Goal: Information Seeking & Learning: Get advice/opinions

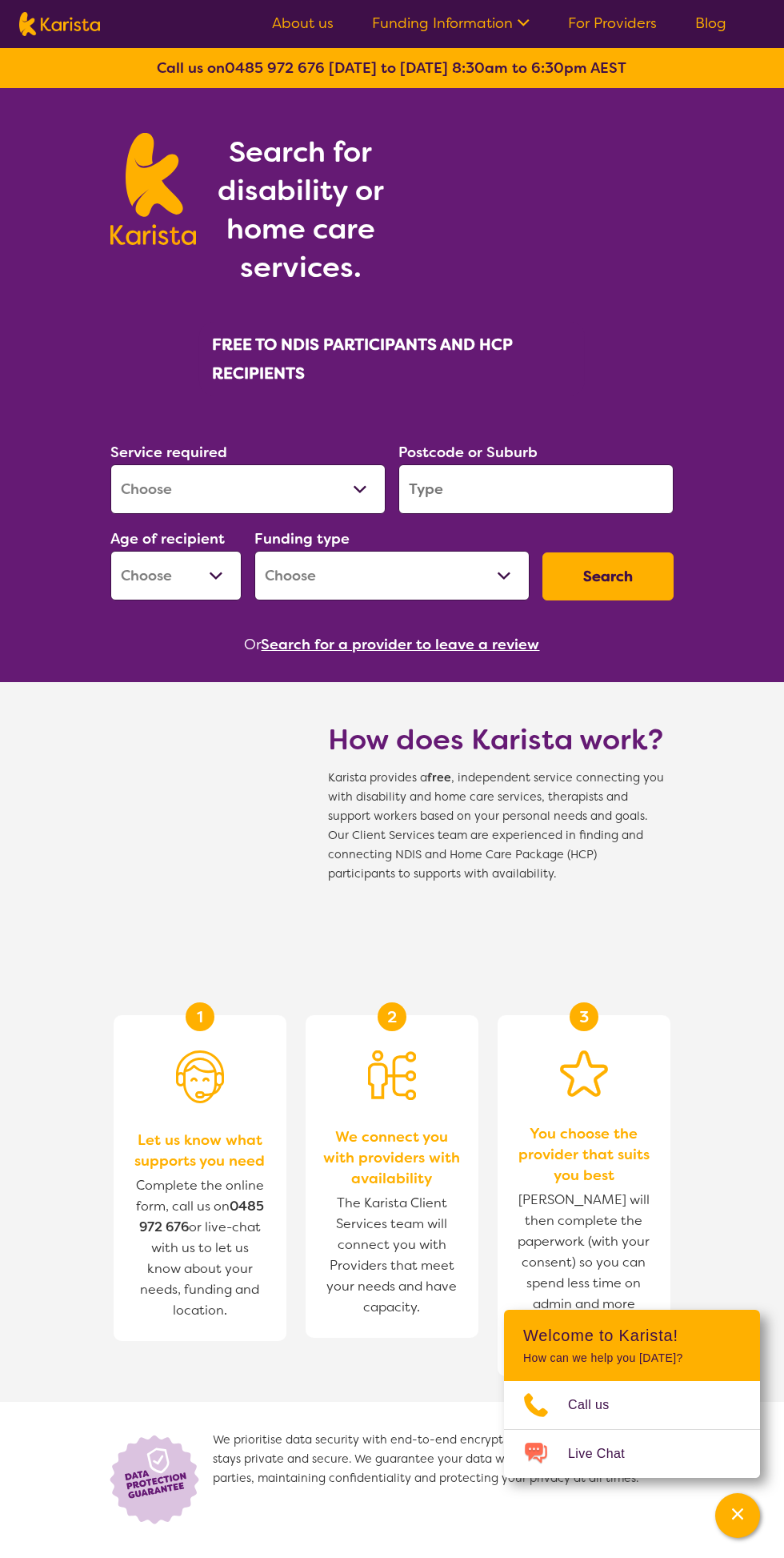
select select "NDIS Support Coordination"
click at [110, 464] on select "Allied Health Assistant Assessment ([MEDICAL_DATA] or [MEDICAL_DATA]) Behaviour…" at bounding box center [247, 489] width 276 height 50
click at [601, 485] on input "search" at bounding box center [536, 489] width 276 height 50
type input "3171"
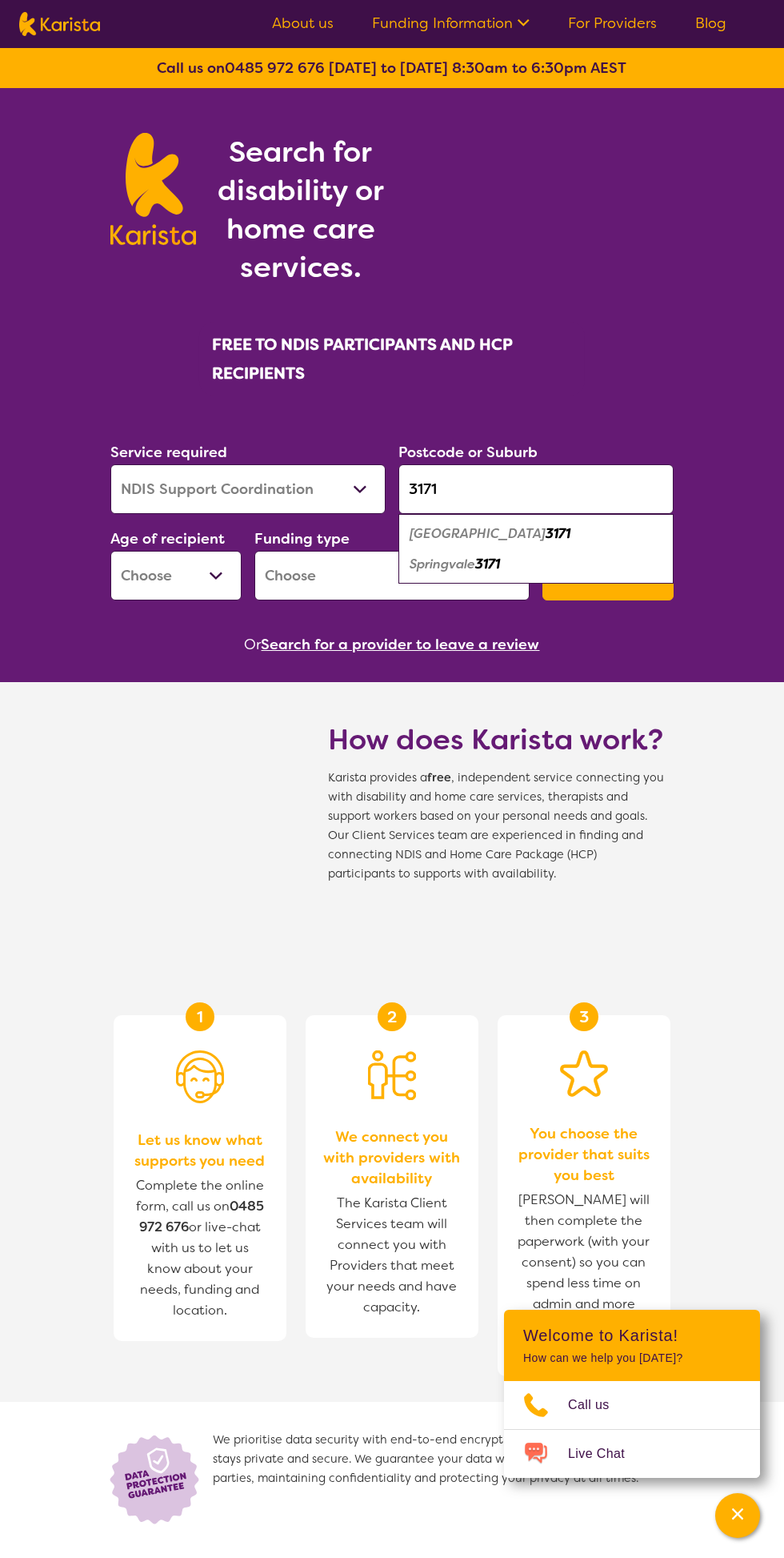
click at [611, 567] on div "Springvale 3171" at bounding box center [536, 563] width 259 height 30
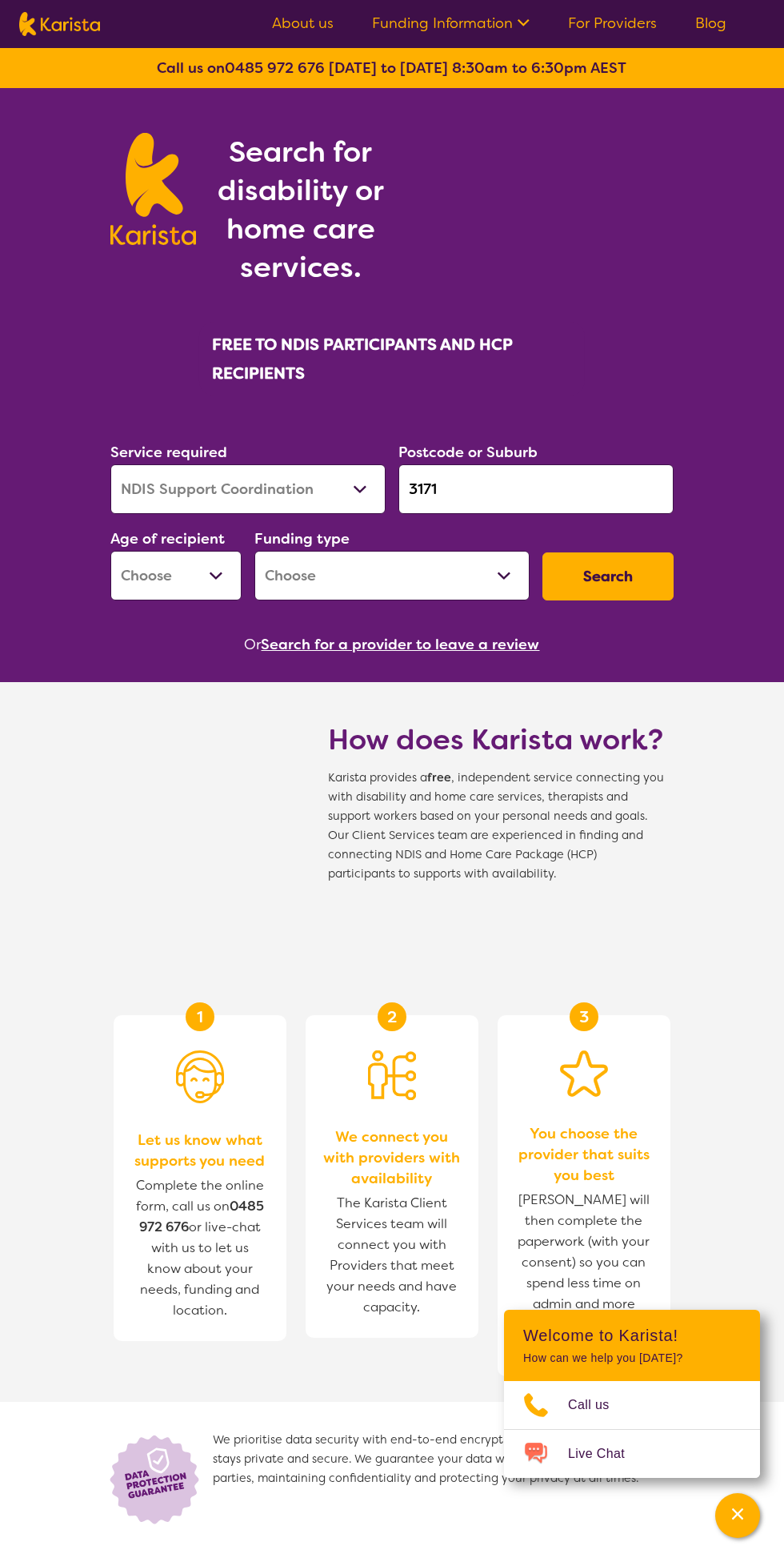
click at [219, 574] on select "Early Childhood - 0 to 9 Child - 10 to 11 Adolescent - 12 to 17 Adult - 18 to 6…" at bounding box center [176, 575] width 131 height 50
select select "AD"
click at [110, 551] on select "Early Childhood - 0 to 9 Child - 10 to 11 Adolescent - 12 to 17 Adult - 18 to 6…" at bounding box center [176, 575] width 131 height 50
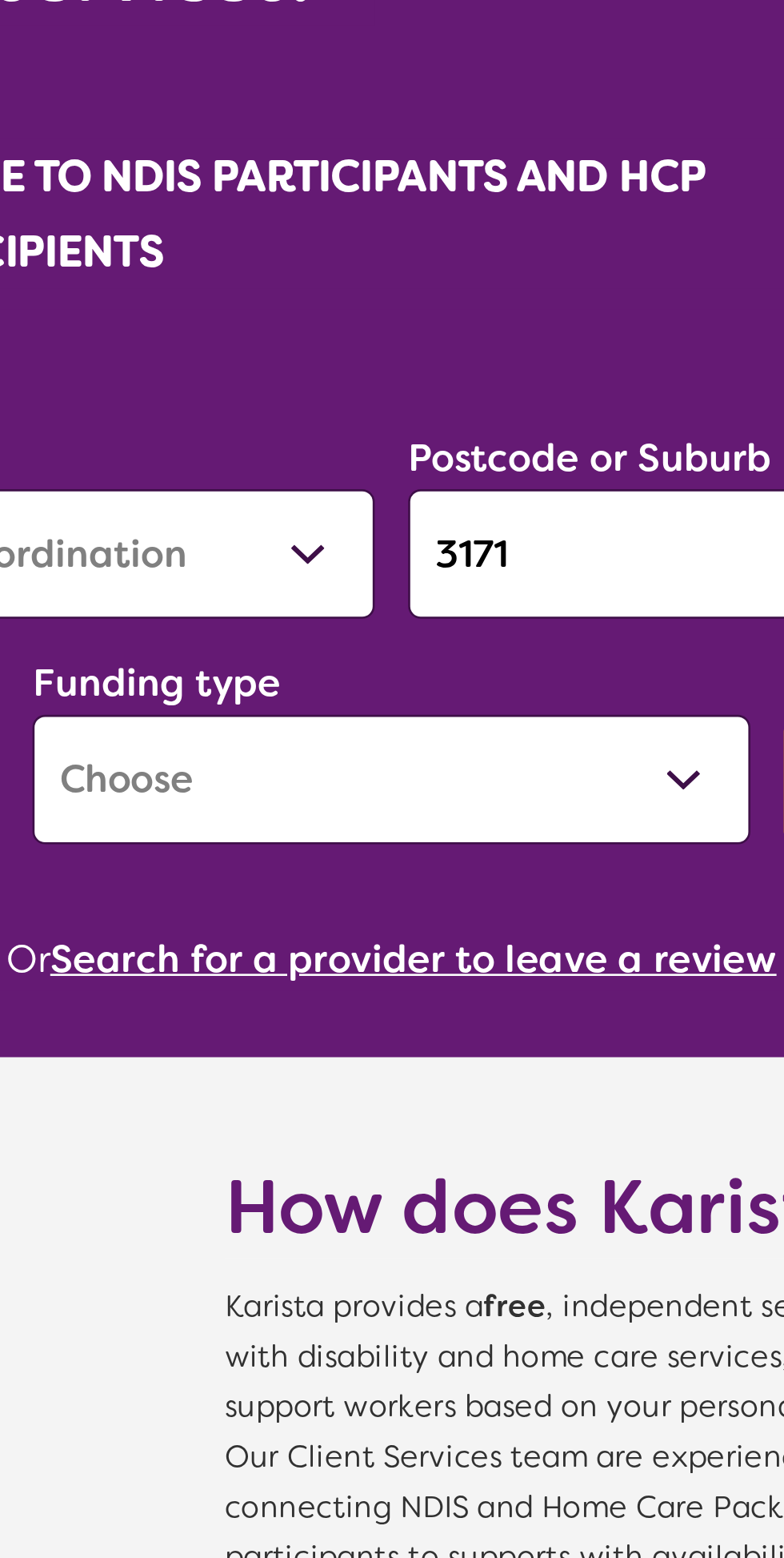
click at [501, 582] on select "Home Care Package (HCP) National Disability Insurance Scheme (NDIS) I don't know" at bounding box center [392, 575] width 276 height 50
select select "NDIS"
click at [255, 551] on select "Home Care Package (HCP) National Disability Insurance Scheme (NDIS) I don't know" at bounding box center [392, 575] width 276 height 50
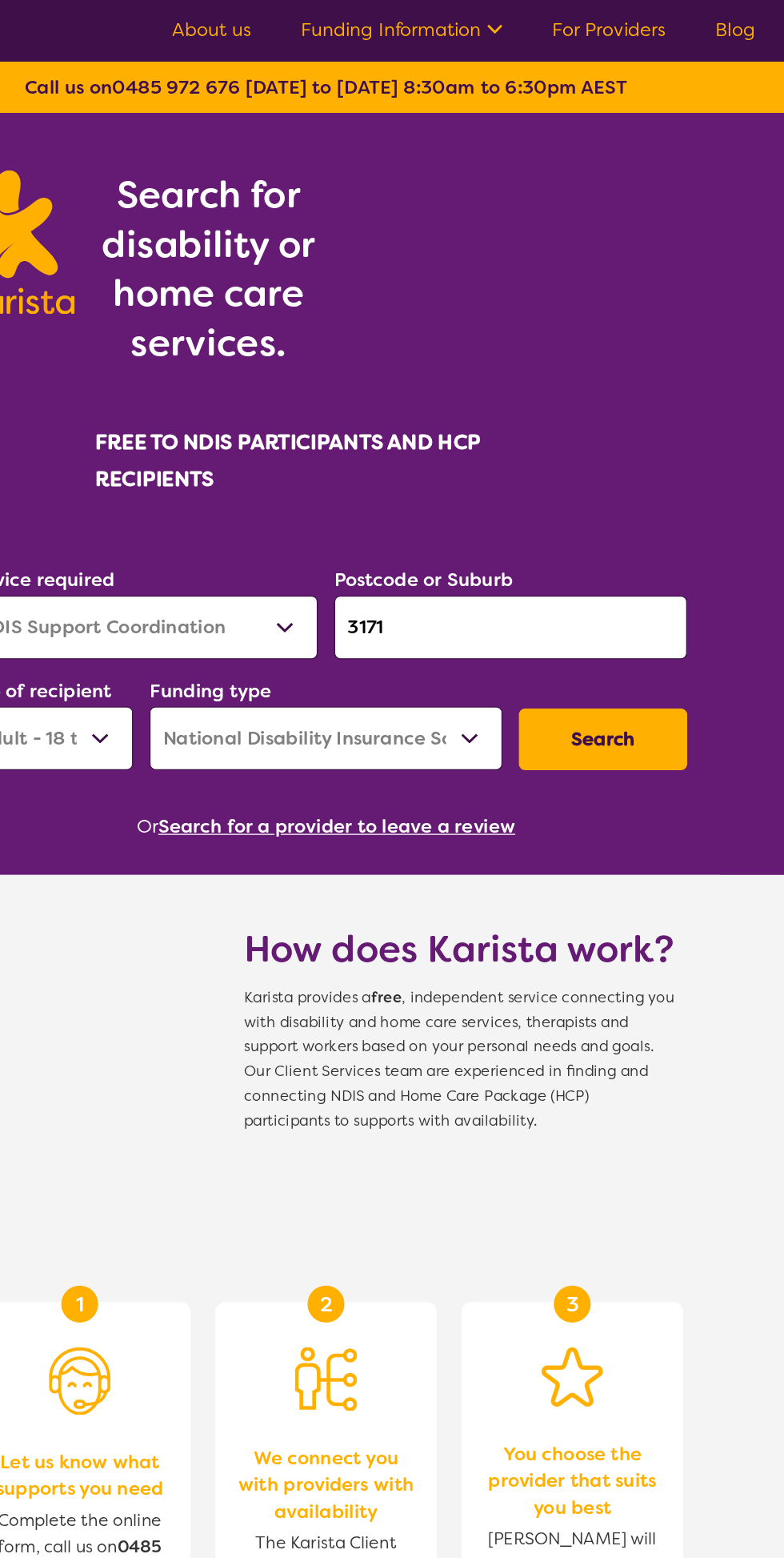
click at [622, 578] on button "Search" at bounding box center [608, 576] width 131 height 48
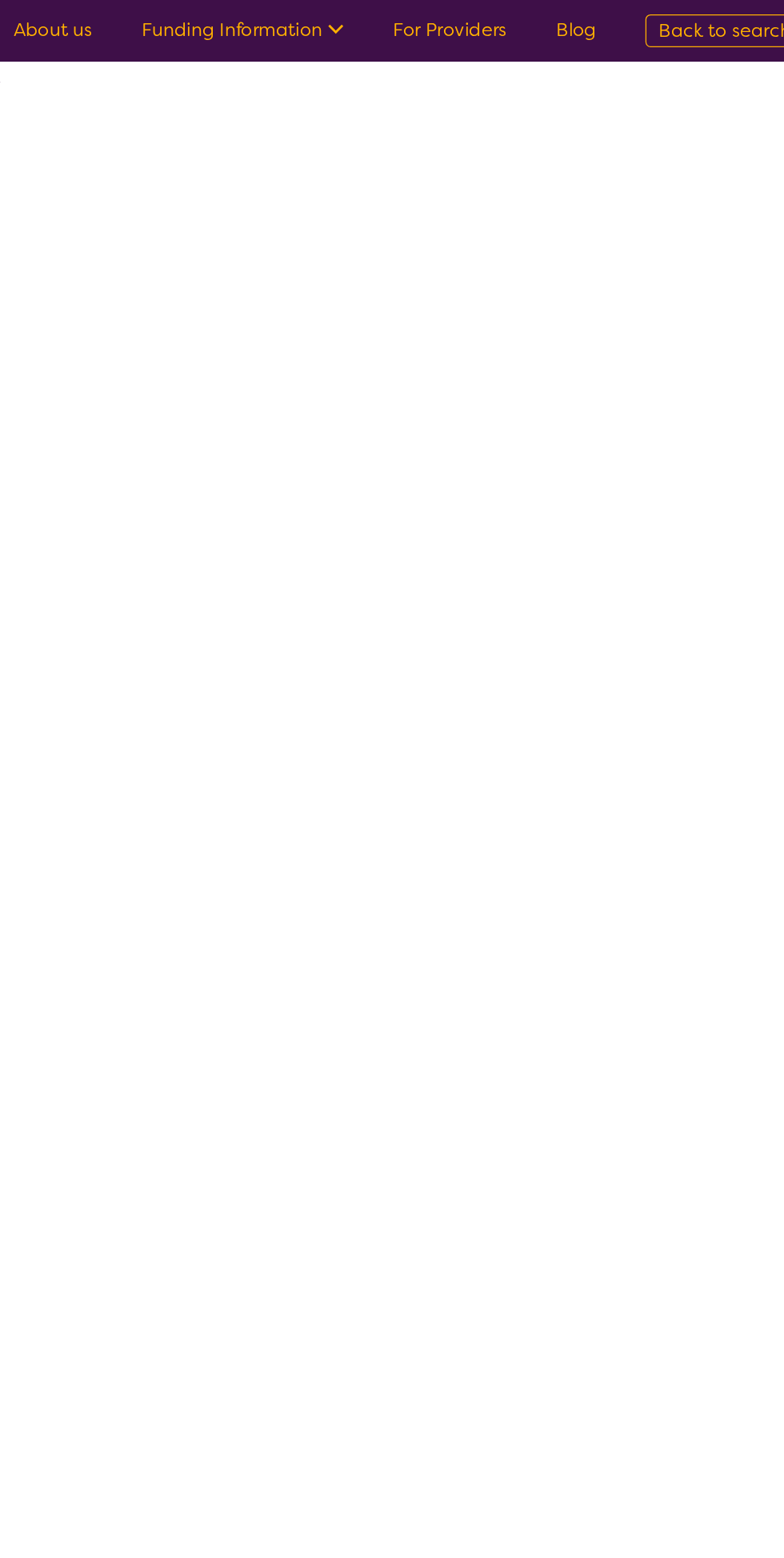
select select "by_score"
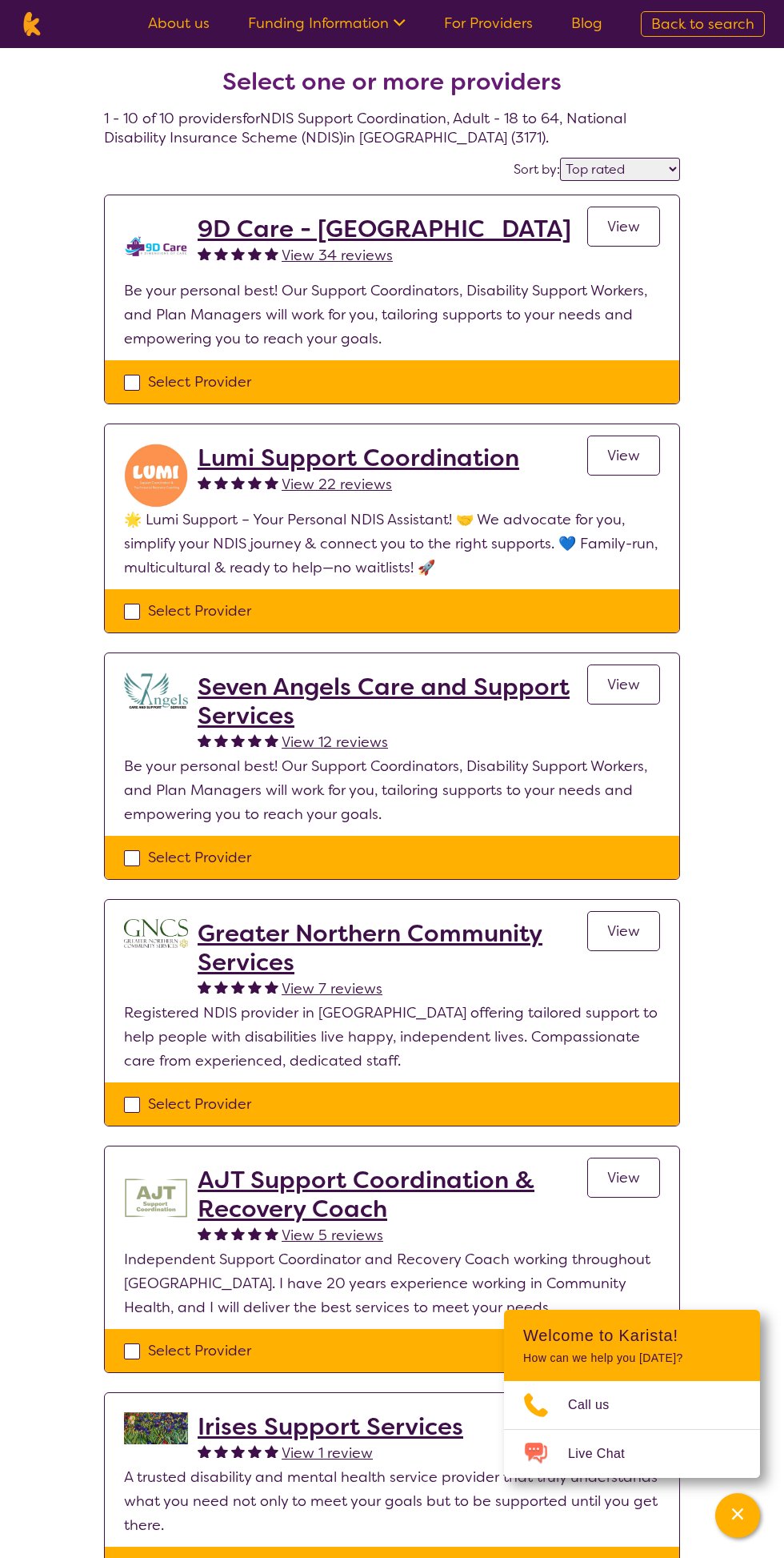
click at [611, 237] on link "View" at bounding box center [624, 227] width 73 height 40
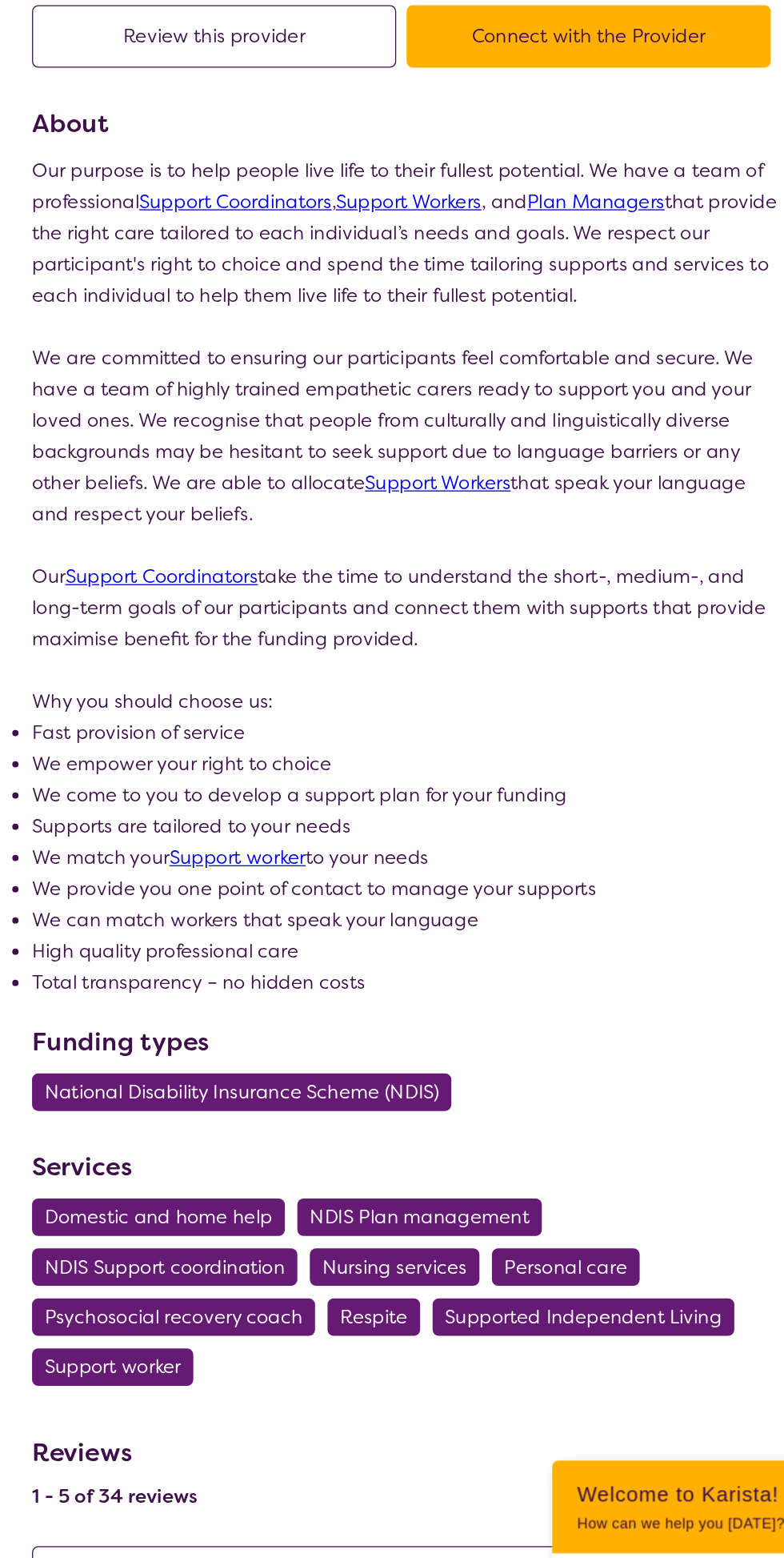
click at [236, 1164] on span "NDIS Support coordination" at bounding box center [206, 1161] width 185 height 29
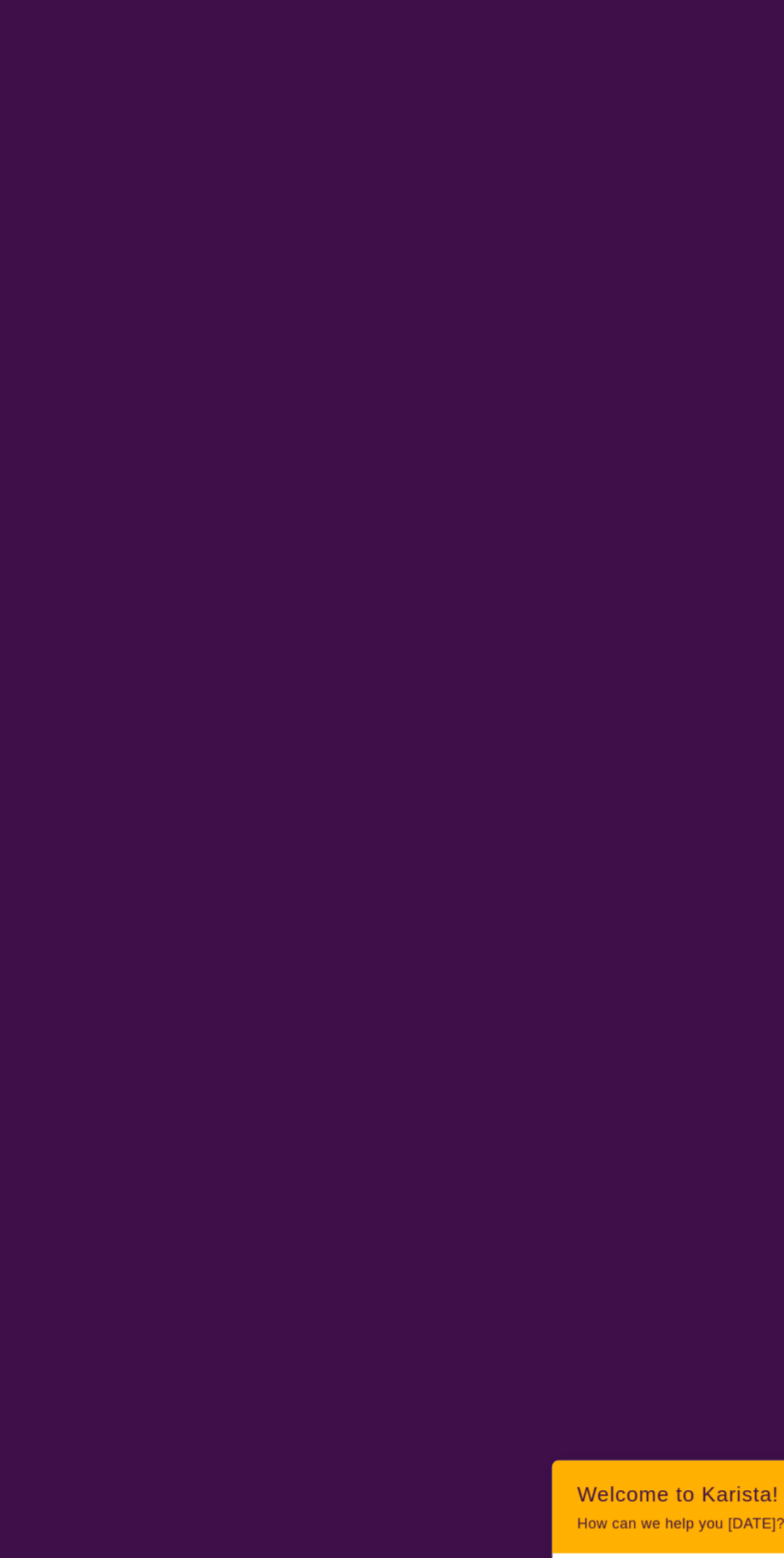
select select "NDIS Support Coordination"
select select "AD"
select select "NDIS"
select select "NDIS Support Coordination"
select select "AD"
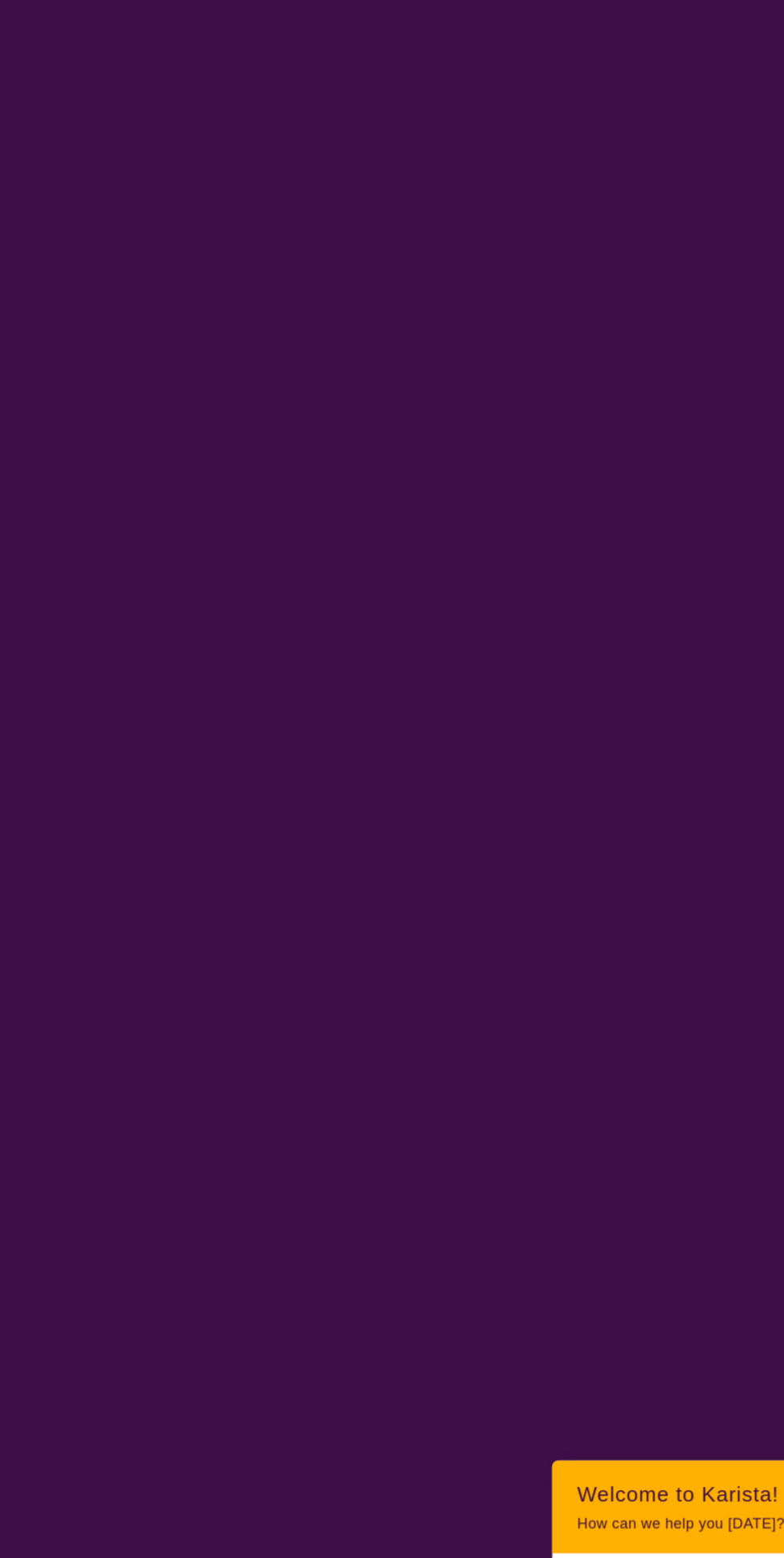
select select "NDIS"
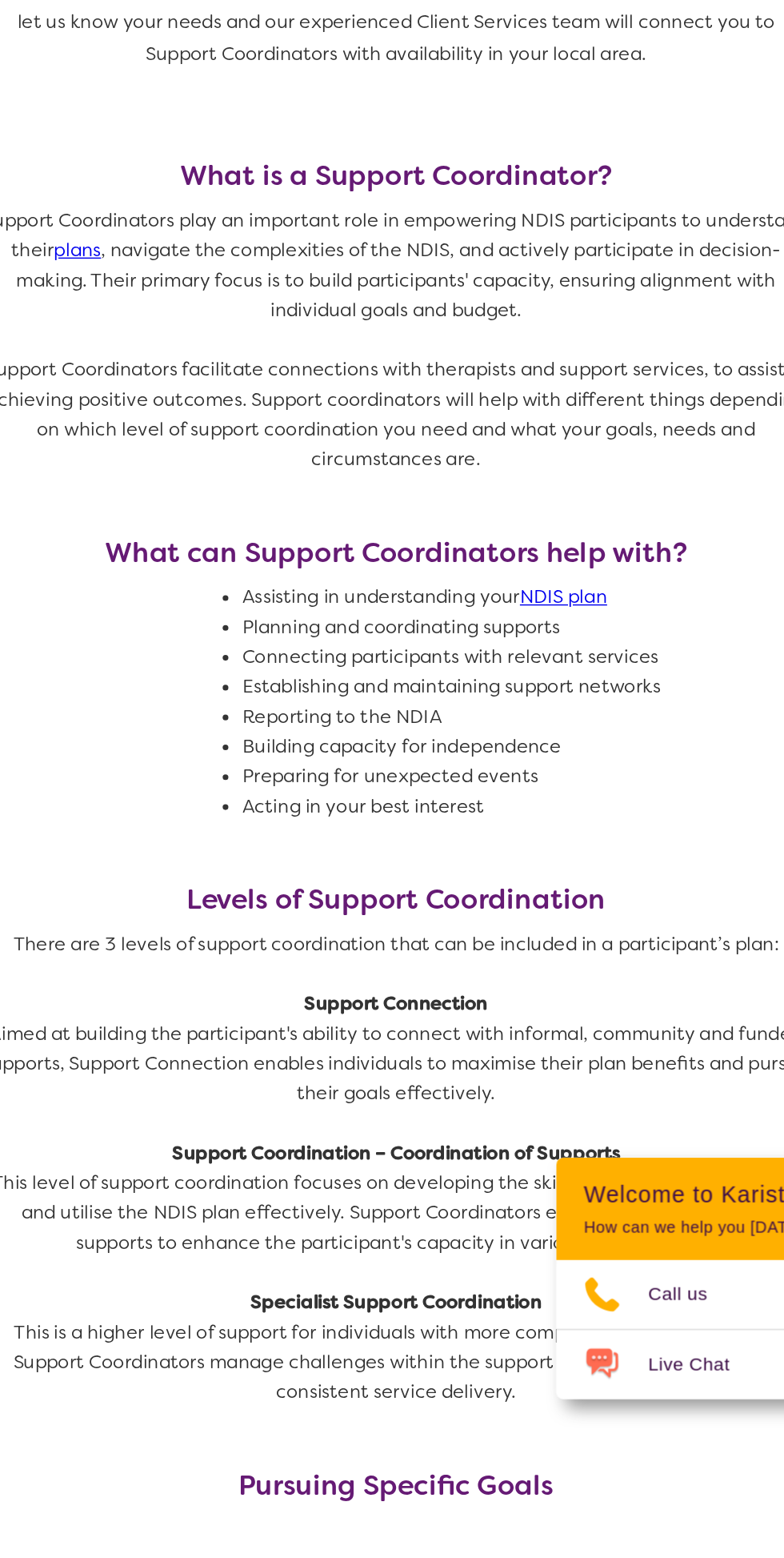
scroll to position [130, 0]
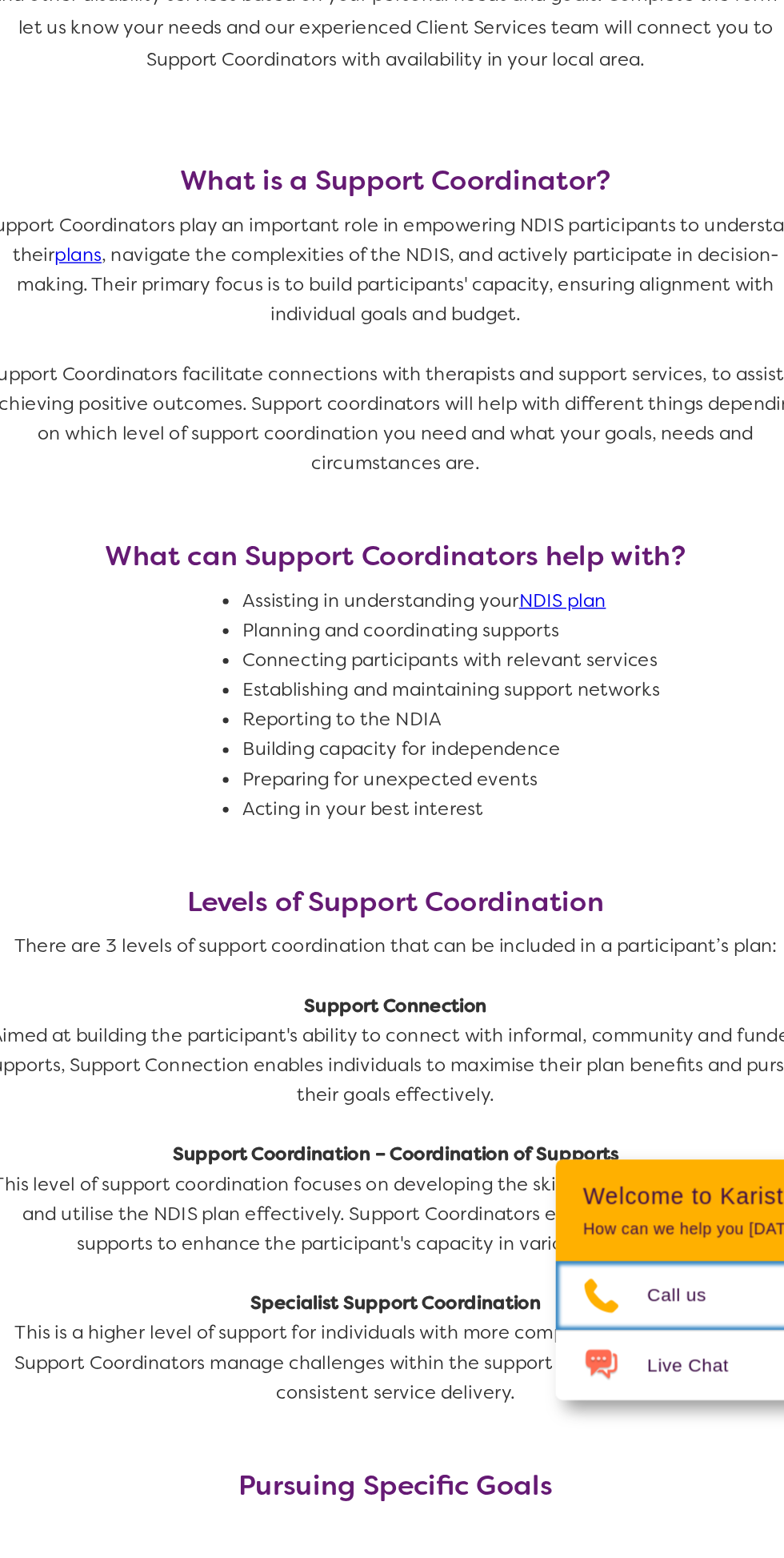
click at [582, 1417] on span "Call us" at bounding box center [598, 1405] width 61 height 24
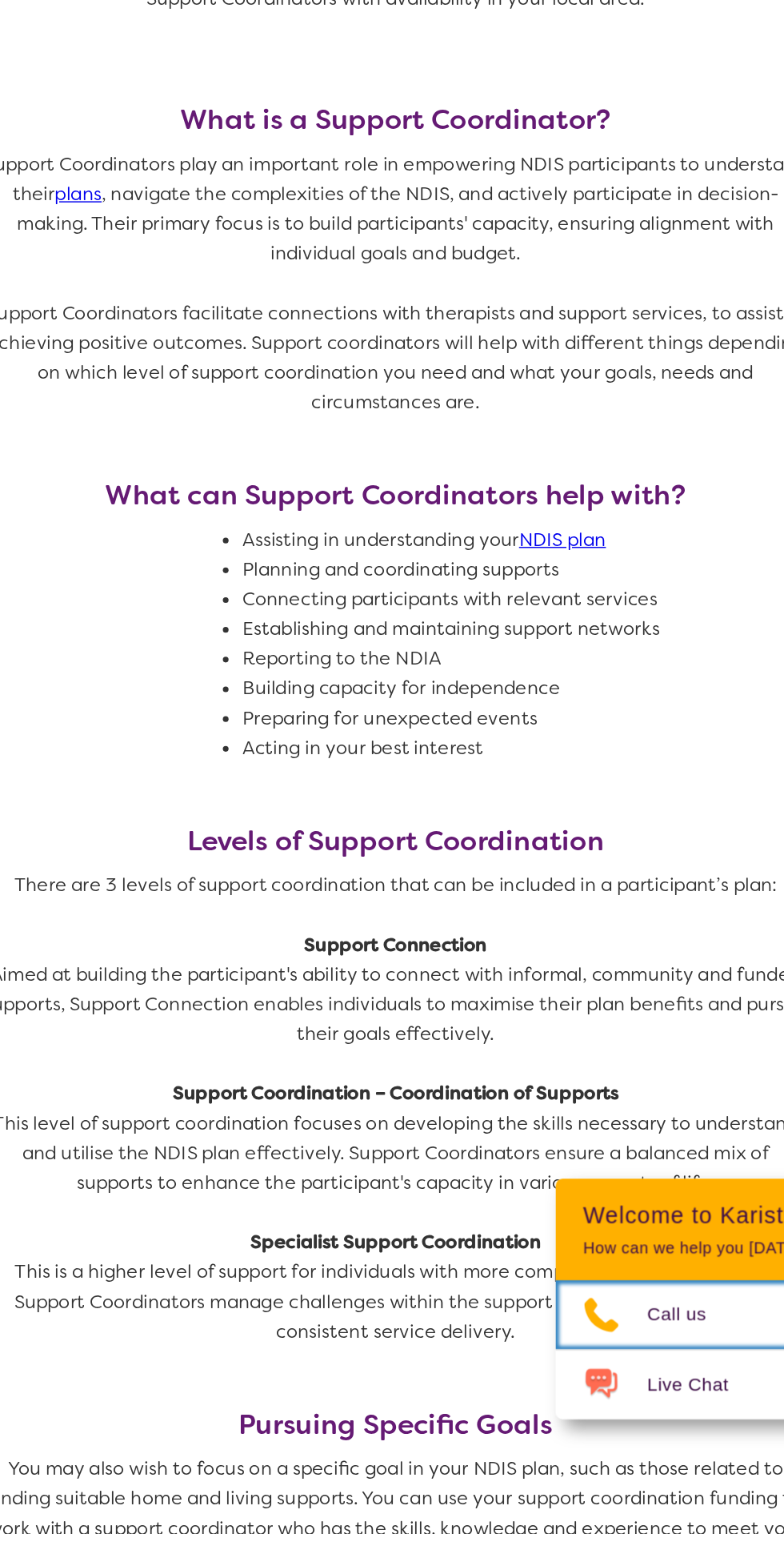
scroll to position [261, 0]
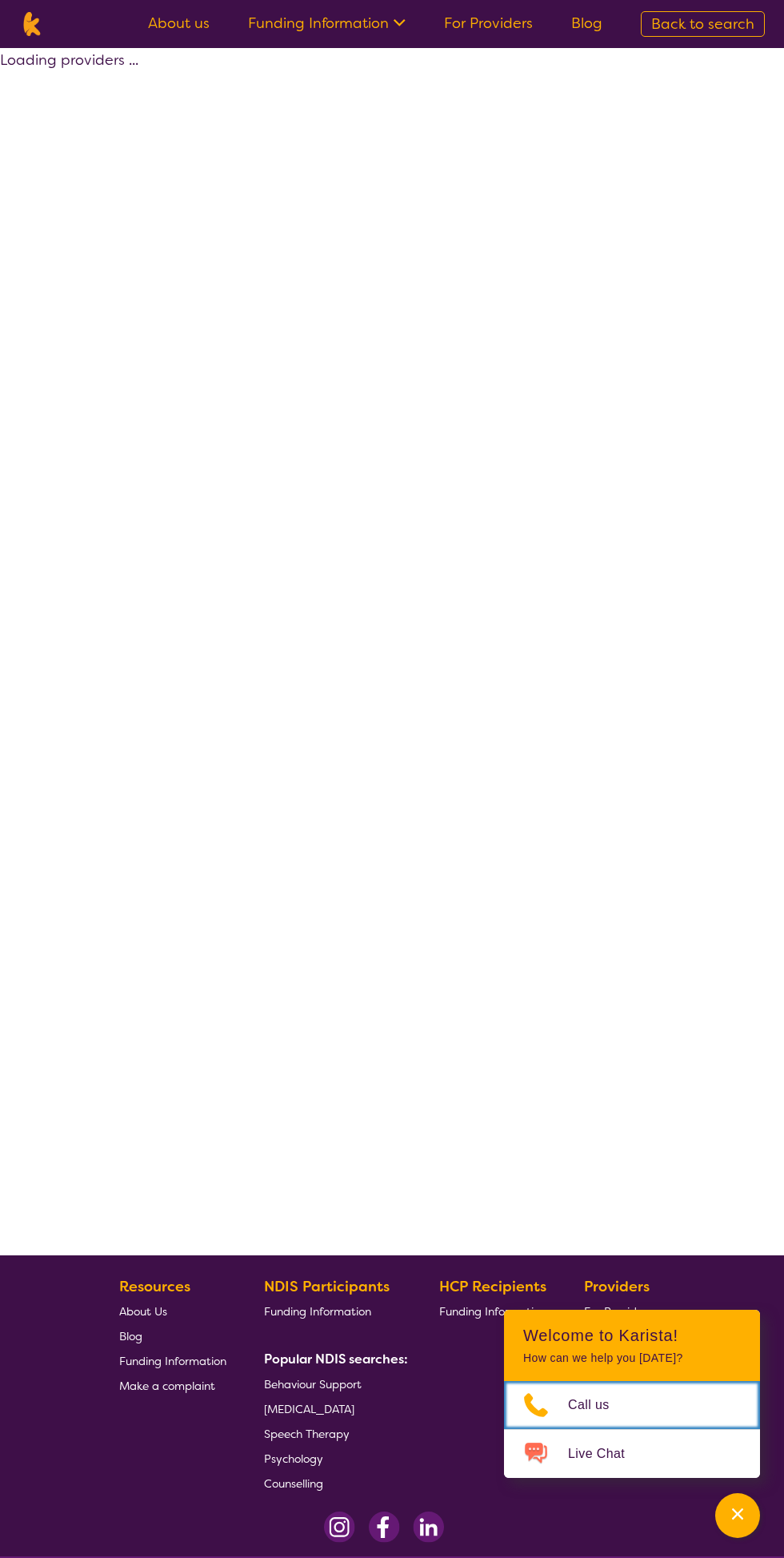
select select "by_score"
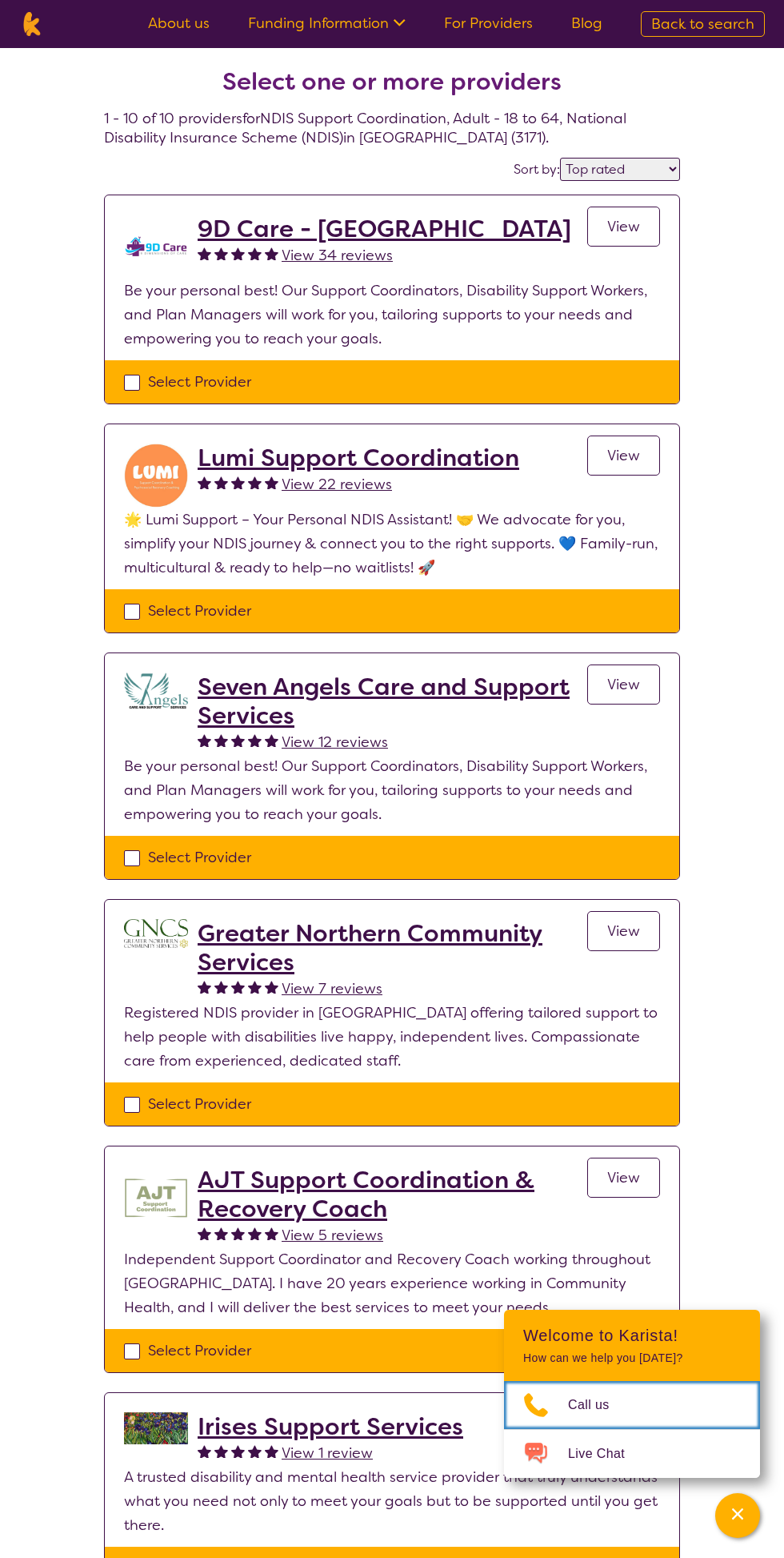
select select "NDIS Support Coordination"
select select "AD"
select select "NDIS"
select select "NDIS Support Coordination"
select select "AD"
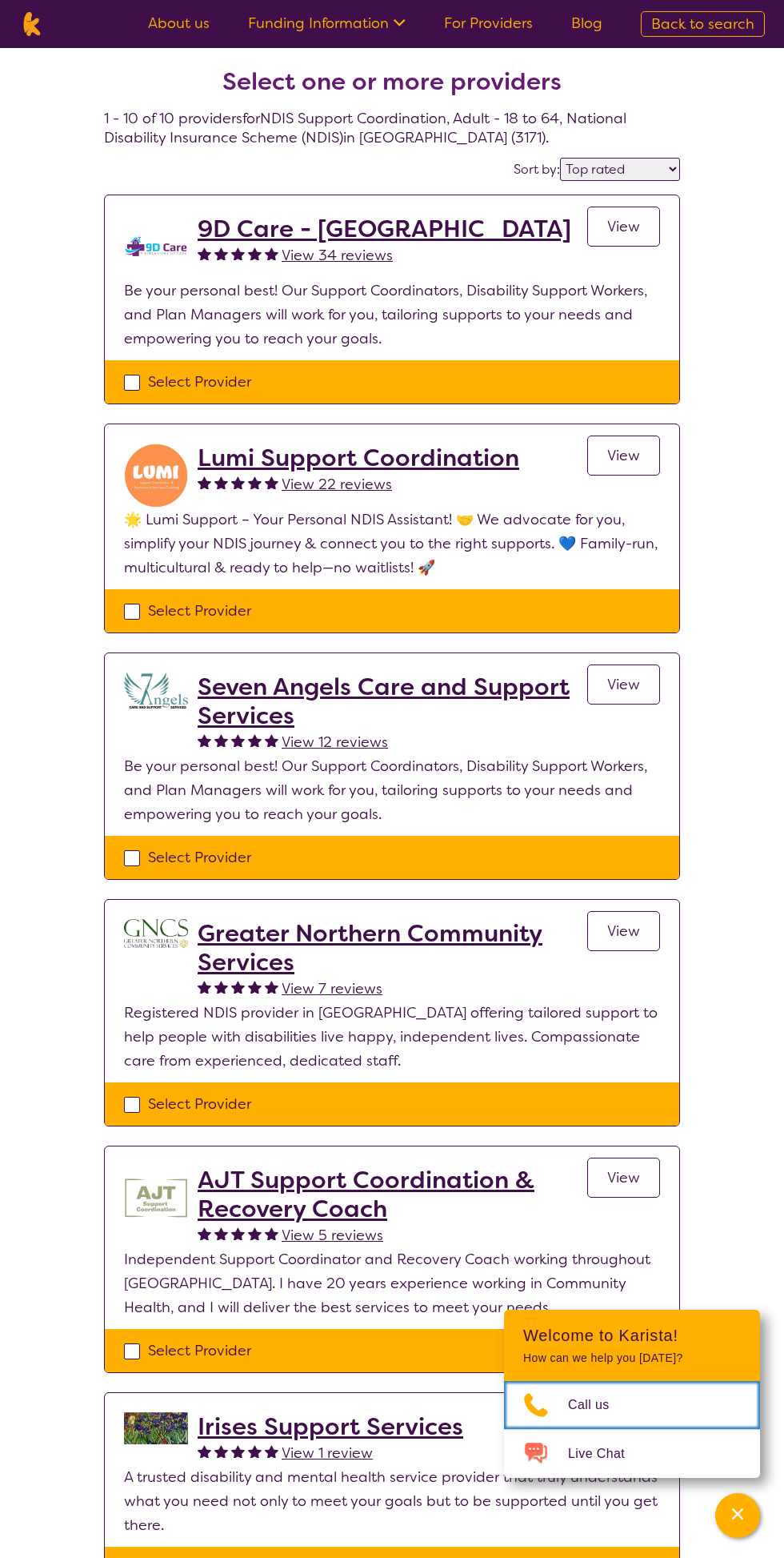
select select "NDIS"
